Goal: Transaction & Acquisition: Subscribe to service/newsletter

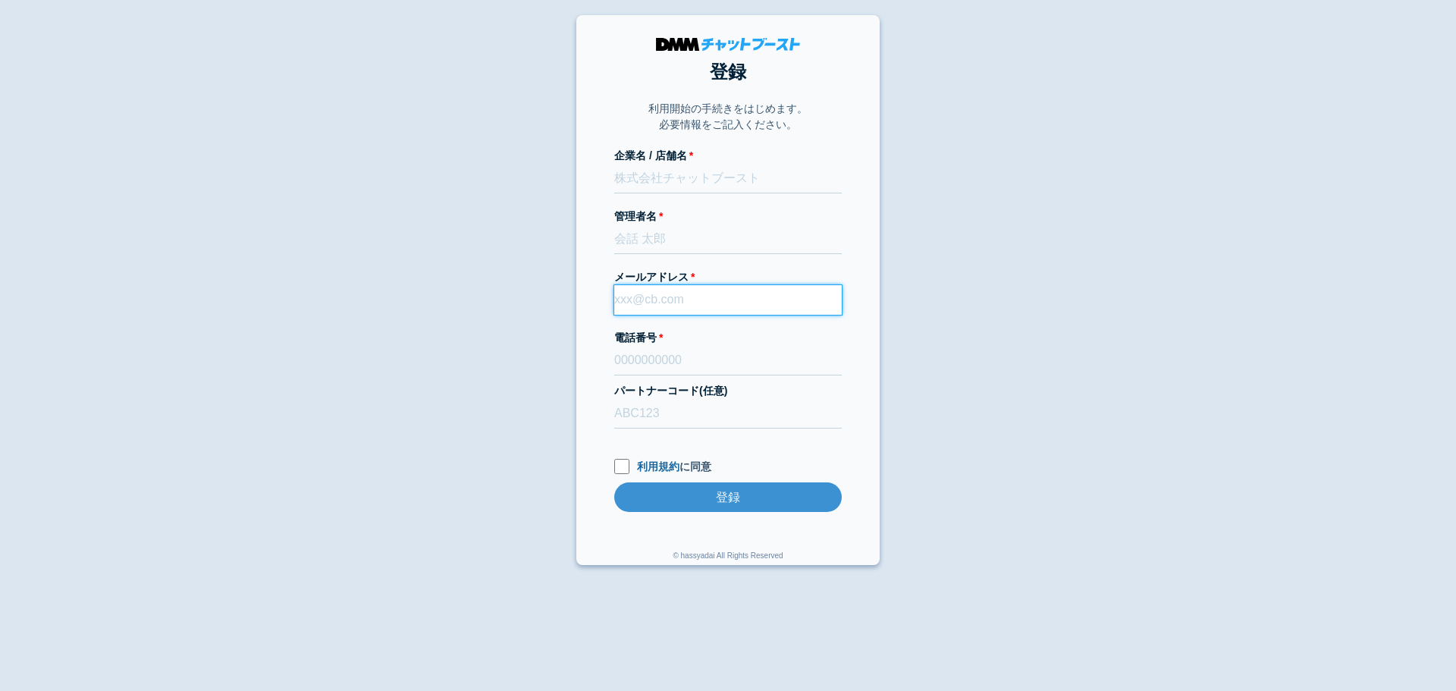
click at [647, 312] on input "メールアドレス" at bounding box center [727, 300] width 227 height 30
paste input "[EMAIL_ADDRESS][DOMAIN_NAME]"
type input "[EMAIL_ADDRESS][DOMAIN_NAME]"
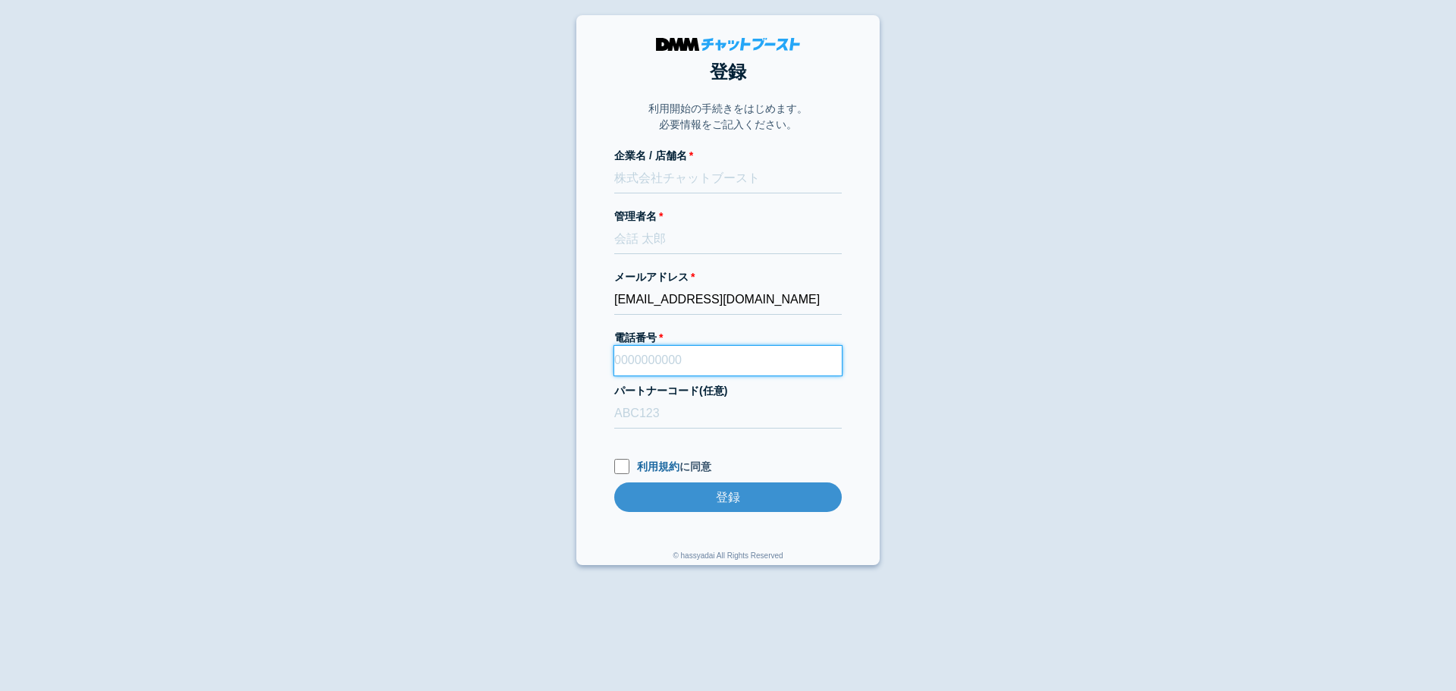
paste input "09042360363"
click at [674, 351] on input "09042360363" at bounding box center [727, 361] width 227 height 30
type input "09042360363"
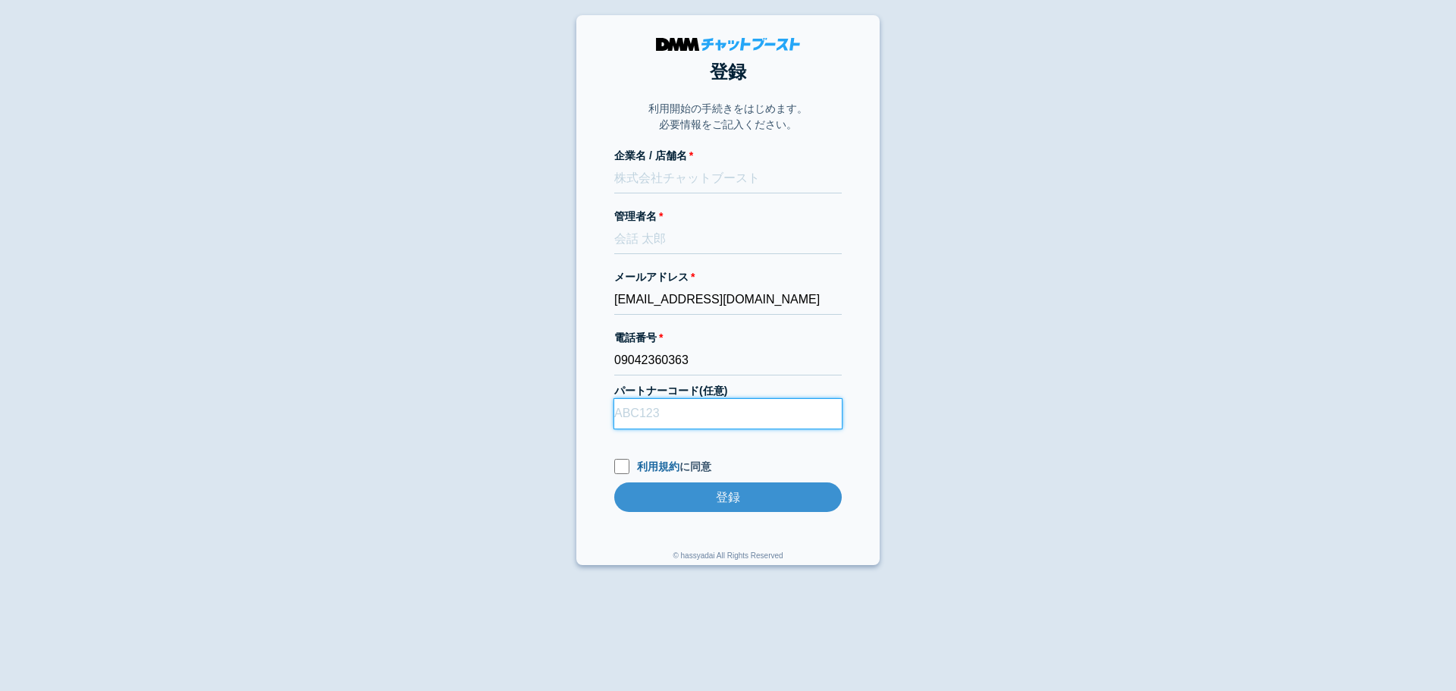
click at [681, 412] on input "パートナーコード(任意)" at bounding box center [727, 414] width 227 height 30
type input "D22013"
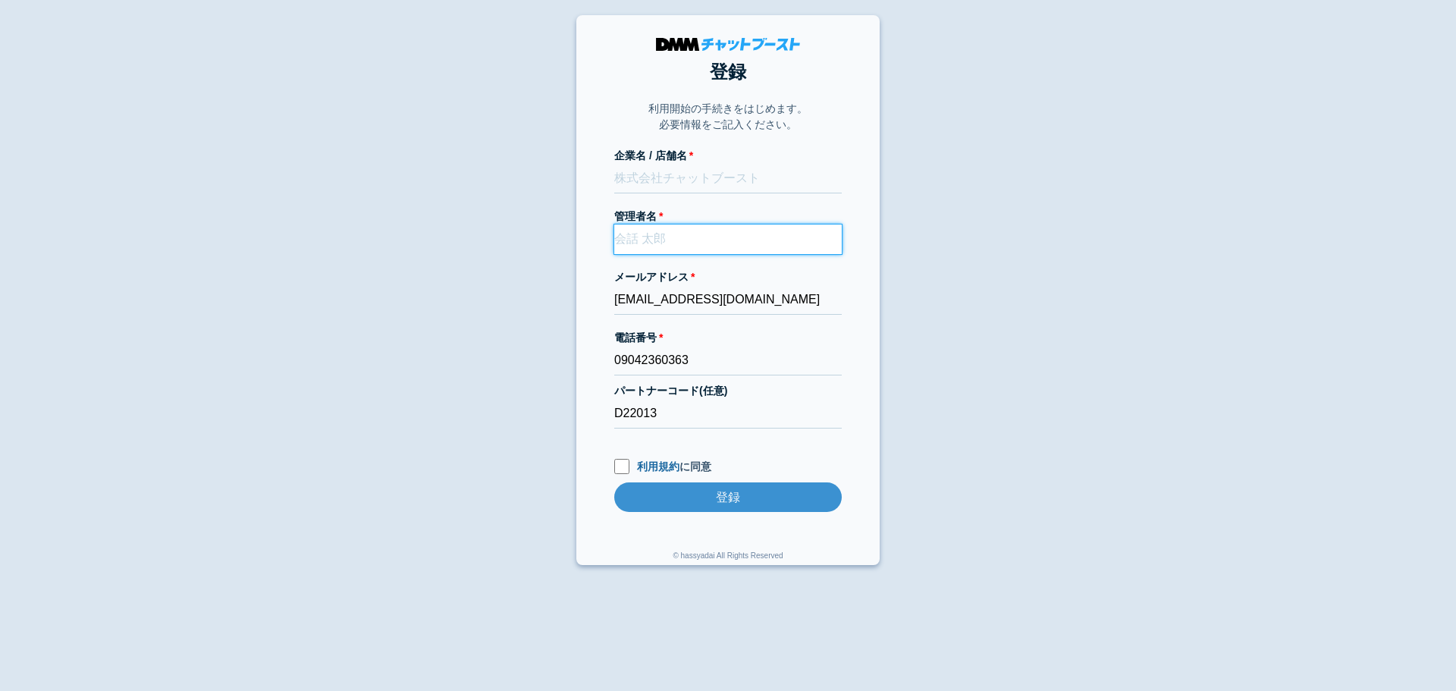
click at [657, 237] on input "管理者名" at bounding box center [727, 239] width 227 height 30
paste input "中山健吾"
type input "中山健吾"
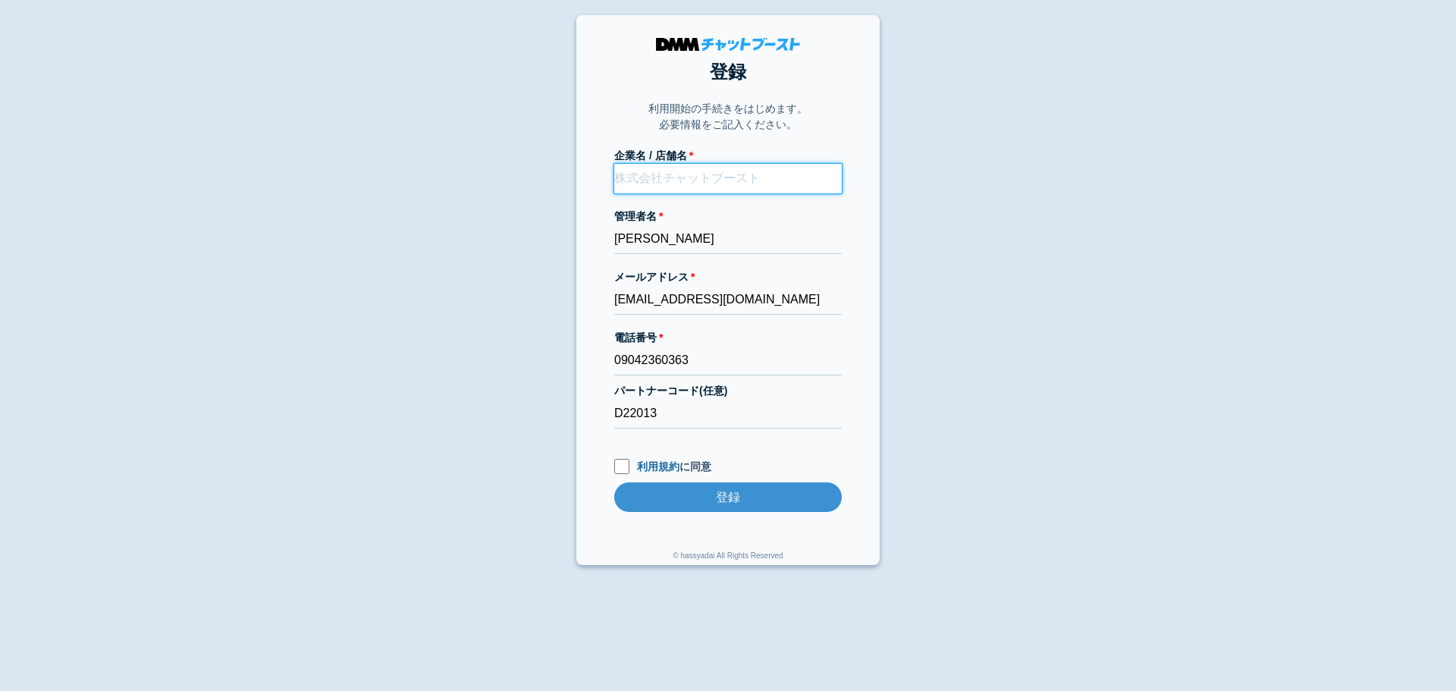
click at [682, 177] on input "企業名 / 店舗名" at bounding box center [727, 179] width 227 height 30
paste input "coaselect"
click at [611, 176] on section "登録 利用開始の手続きをはじめます。 必要情報をご記入ください。 企業名 / 店舗名 coaselect 管理者名 中山健吾 メールアドレス k.nakaya…" at bounding box center [727, 290] width 303 height 550
click at [614, 178] on input "coaselect" at bounding box center [727, 179] width 227 height 30
paste input "株式会社coA"
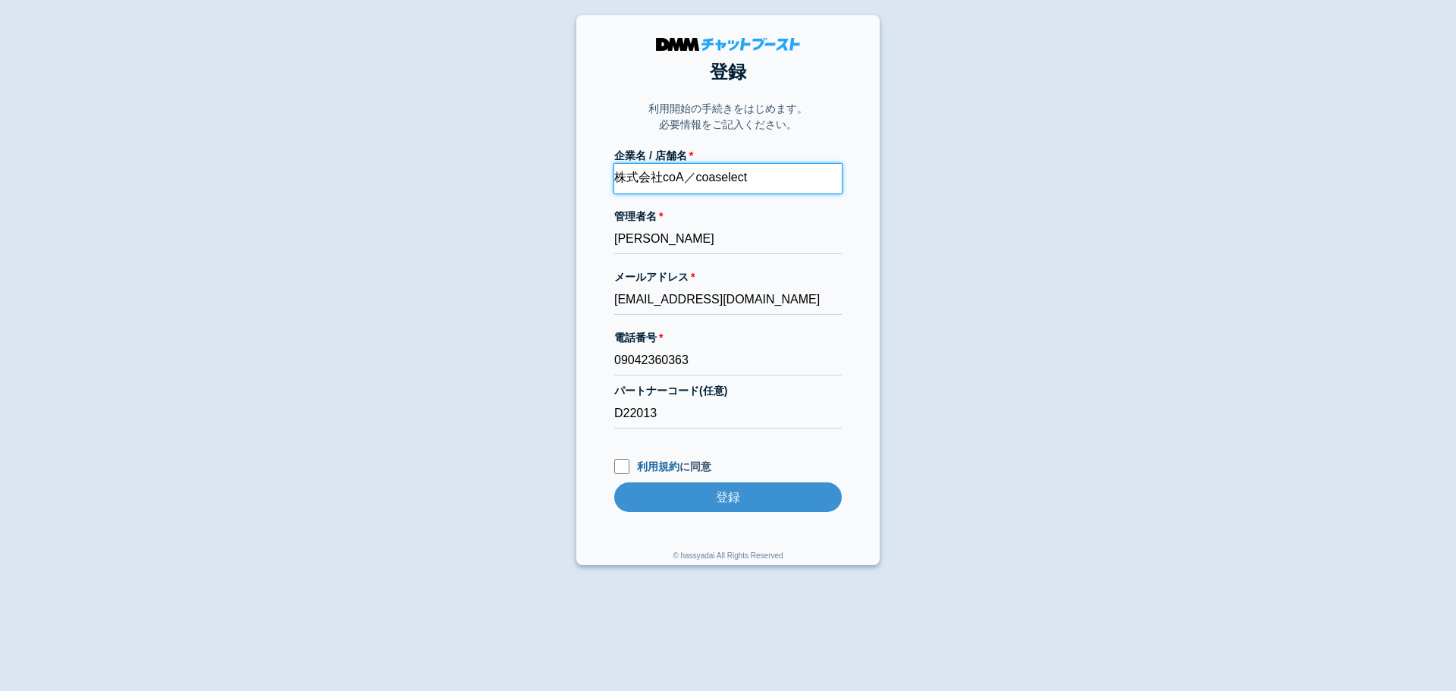
type input "株式会社coA／coaselect"
click at [704, 300] on input "k.nakayama@coa.nagoya" at bounding box center [727, 300] width 227 height 30
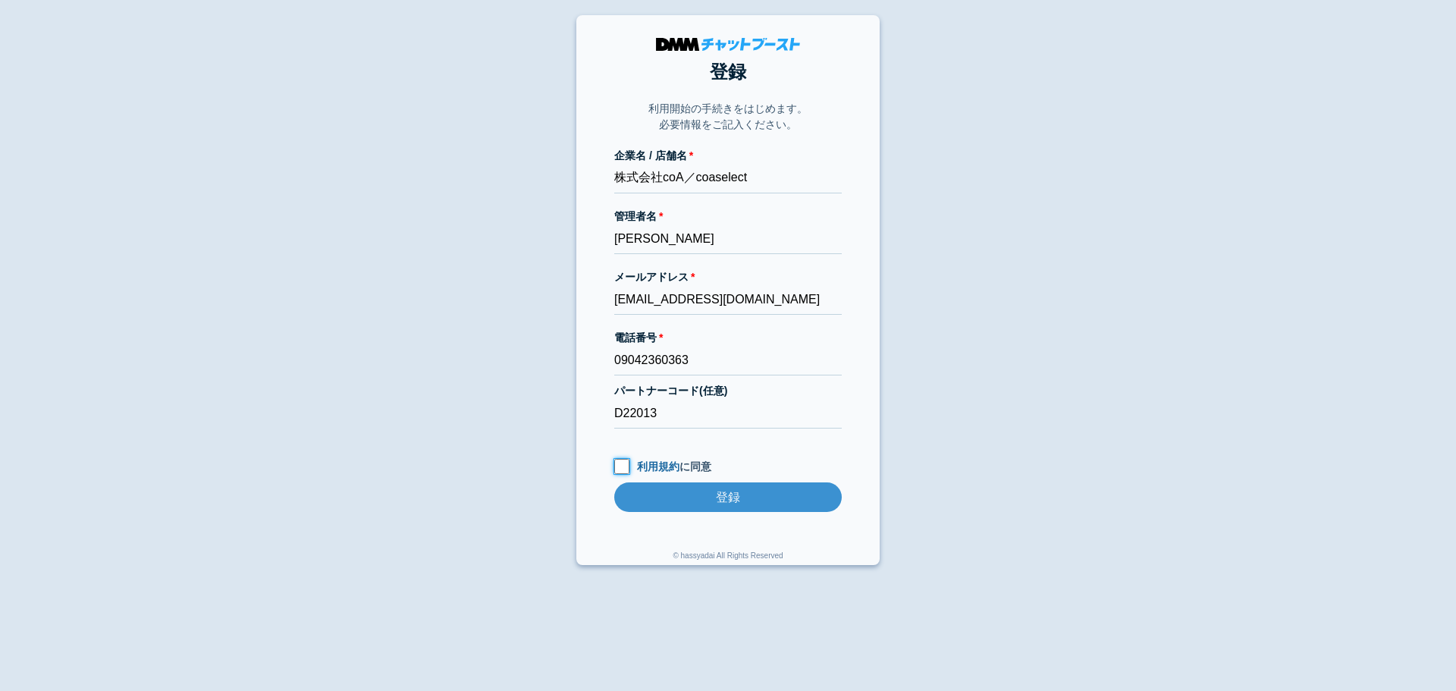
click at [620, 462] on input "利用規約 に同意" at bounding box center [621, 466] width 15 height 15
checkbox input "true"
click at [703, 504] on input "登録" at bounding box center [727, 497] width 227 height 30
